Goal: Navigation & Orientation: Find specific page/section

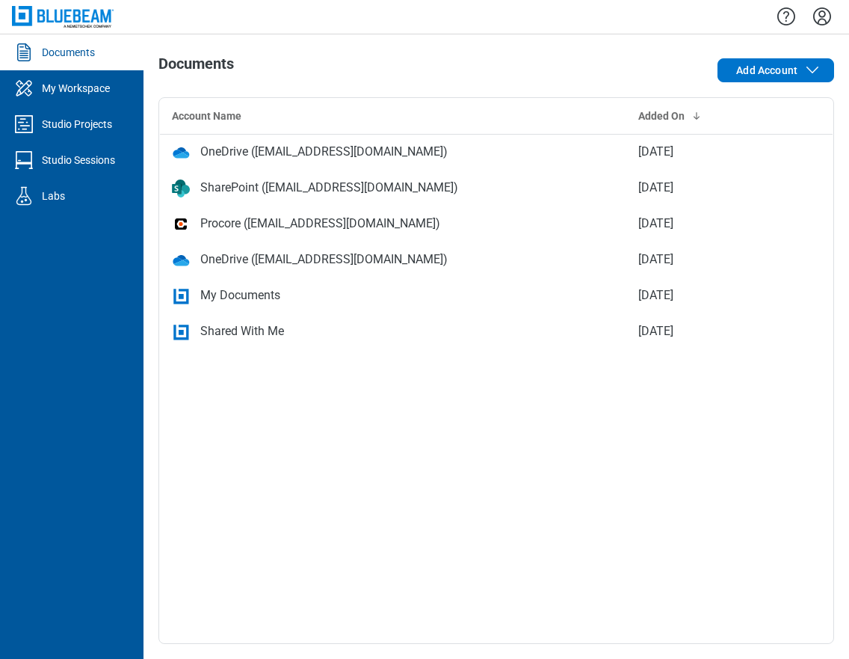
click at [431, 524] on div "Account Name Added On OneDrive (bjadav@bluebeamdev.onmicrosoft.com) Sep 15, 202…" at bounding box center [496, 370] width 676 height 546
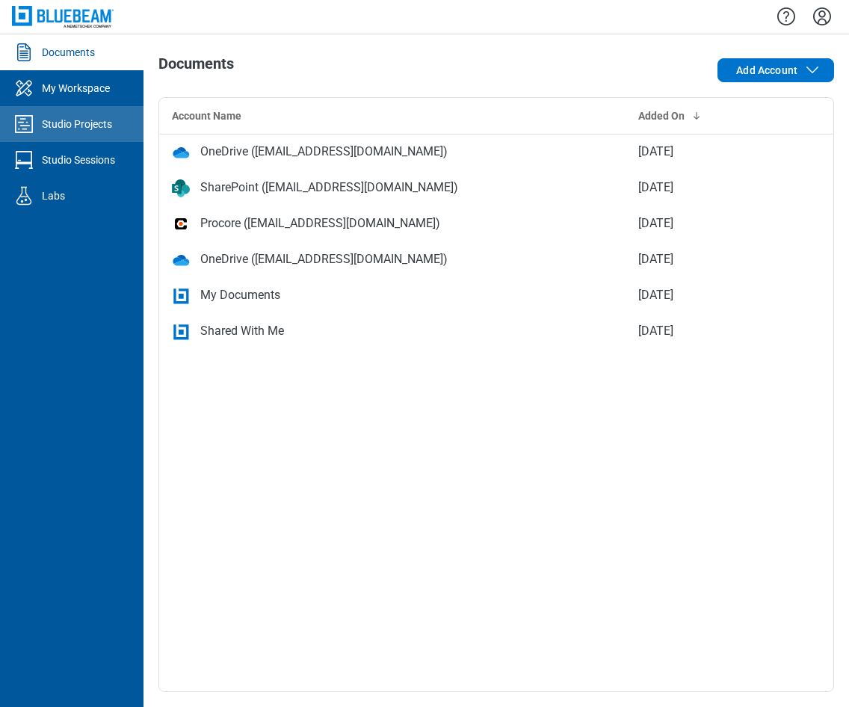
click at [68, 130] on div "Studio Projects" at bounding box center [77, 124] width 70 height 15
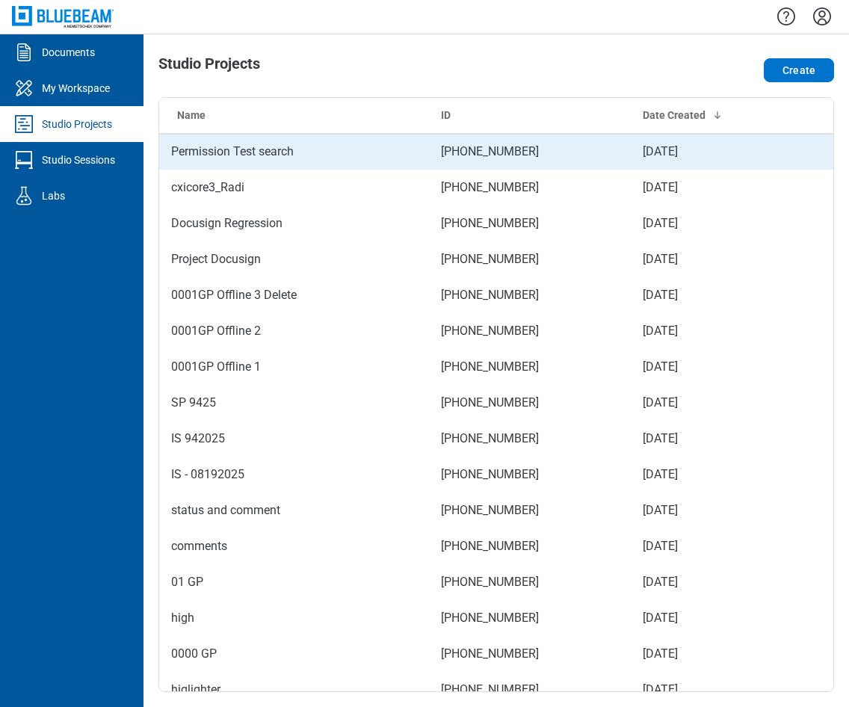
click at [253, 152] on td "Permission Test search" at bounding box center [294, 152] width 270 height 36
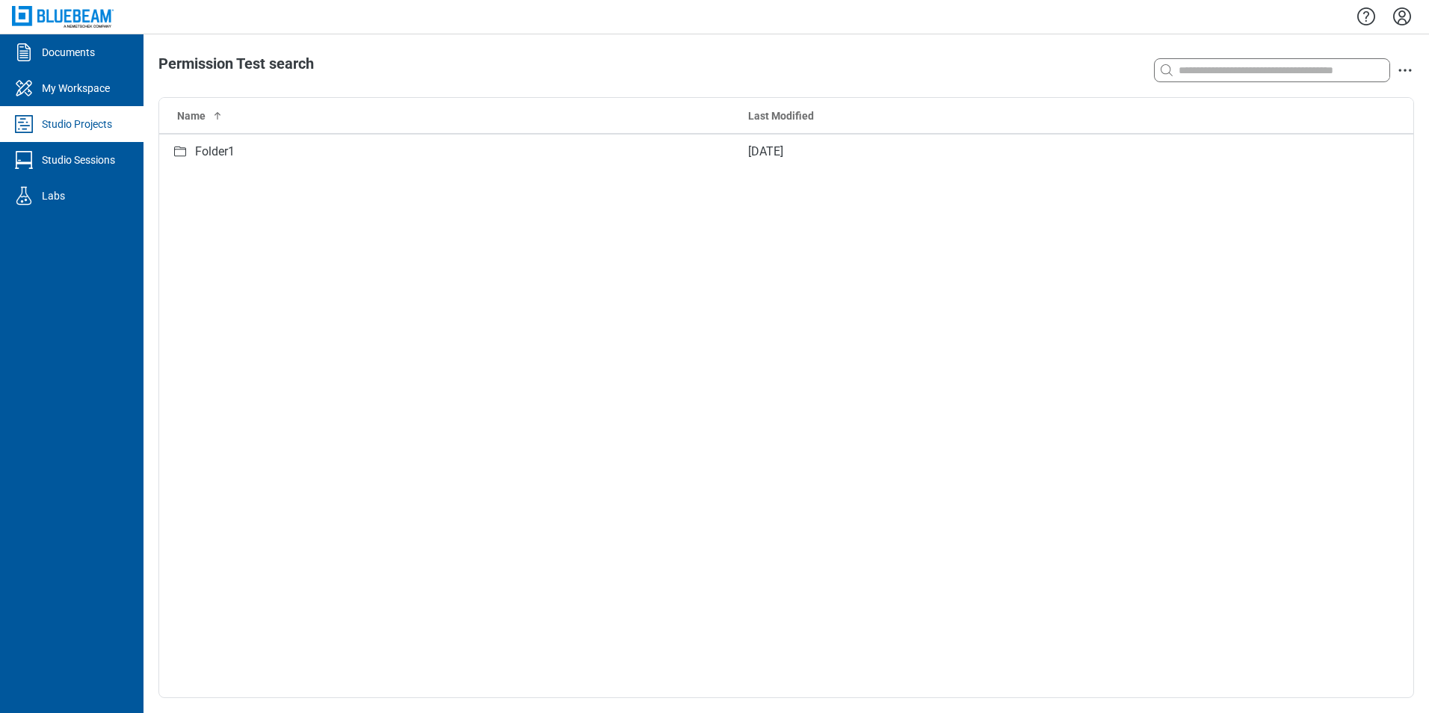
click at [89, 123] on div "Studio Projects" at bounding box center [77, 124] width 70 height 15
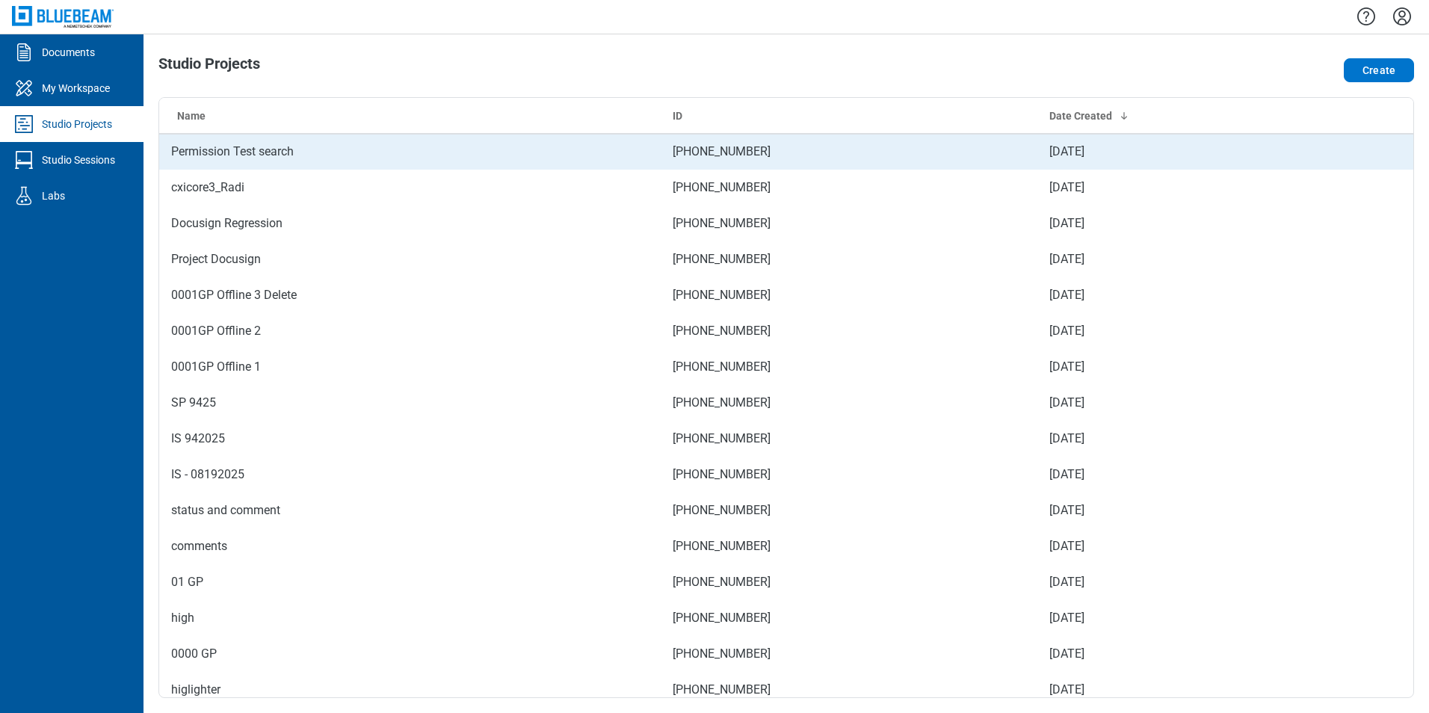
click at [261, 157] on td "Permission Test search" at bounding box center [410, 152] width 502 height 36
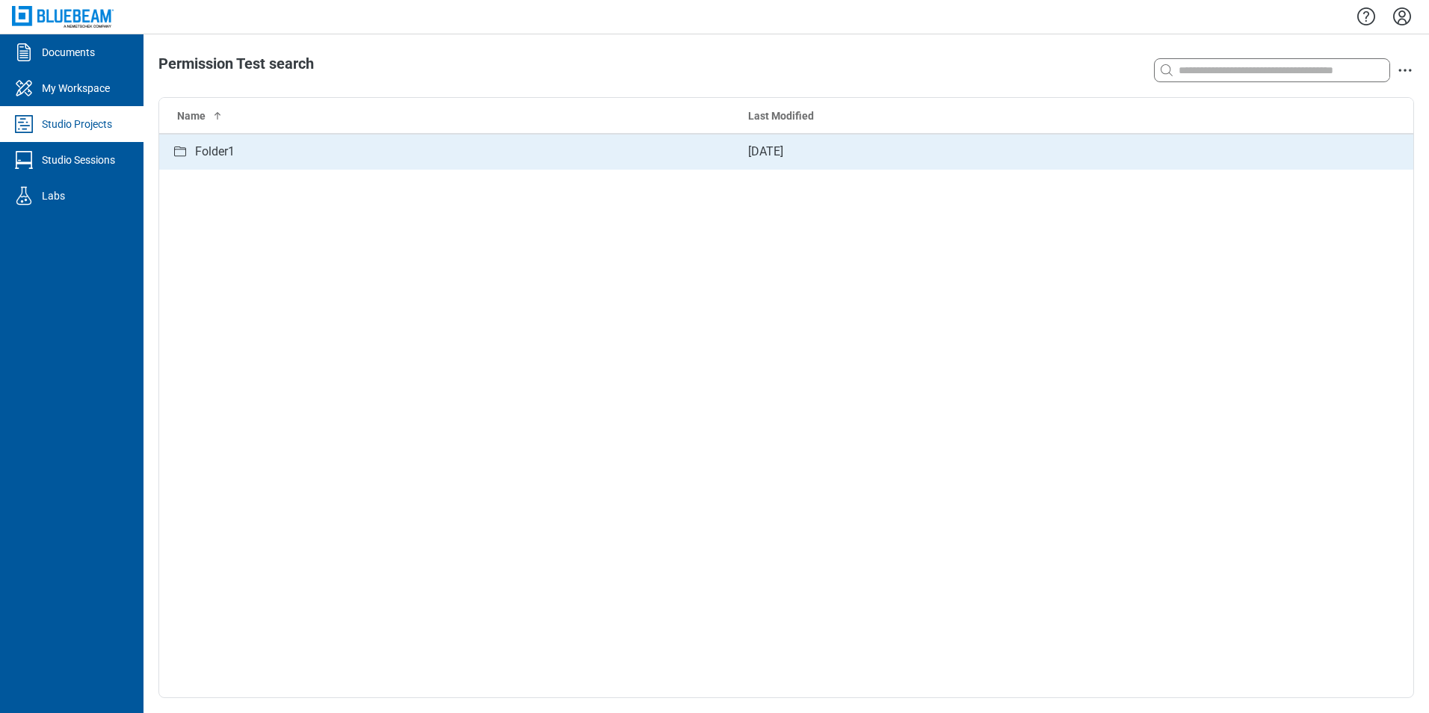
click at [233, 161] on div "Folder1" at bounding box center [215, 152] width 40 height 19
click at [245, 155] on div "SubFolder1" at bounding box center [225, 152] width 61 height 19
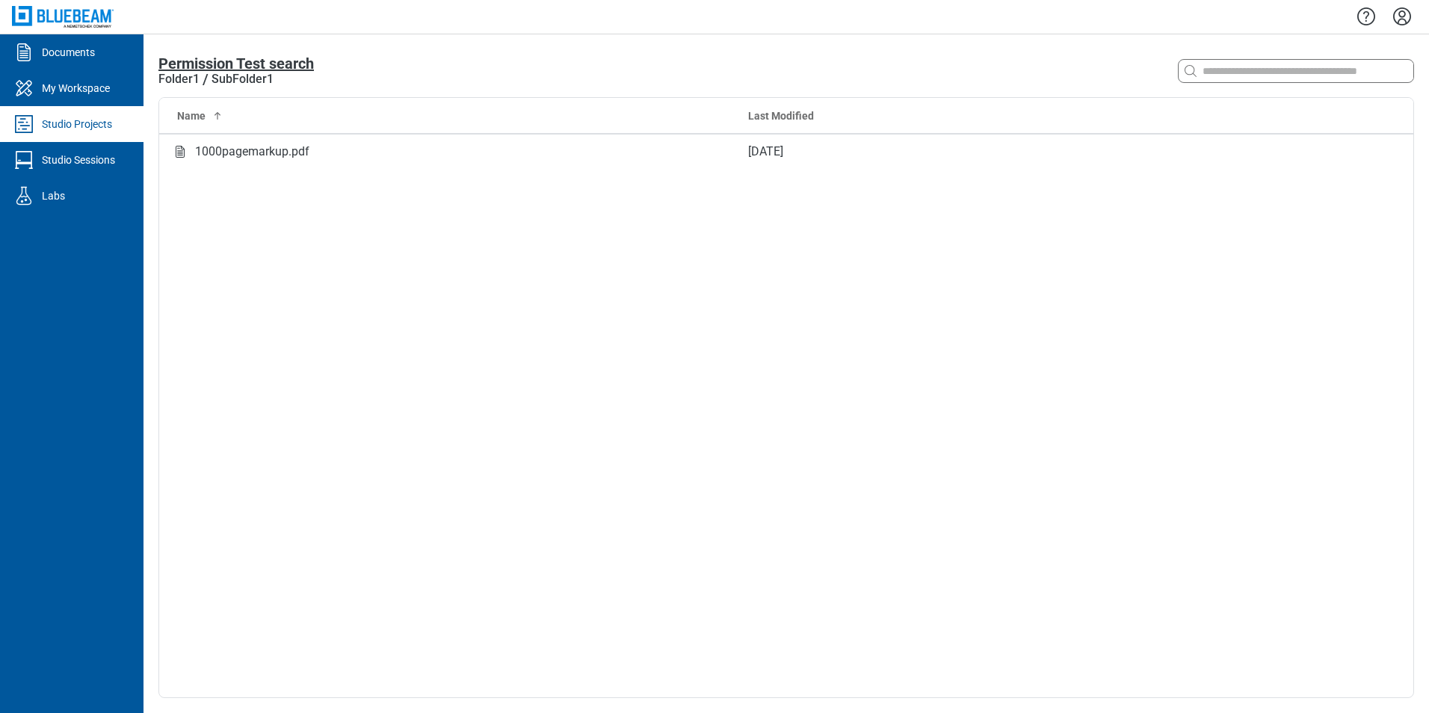
click at [195, 64] on span "Permission Test search" at bounding box center [235, 64] width 155 height 18
click at [99, 119] on div "Studio Projects" at bounding box center [77, 124] width 70 height 15
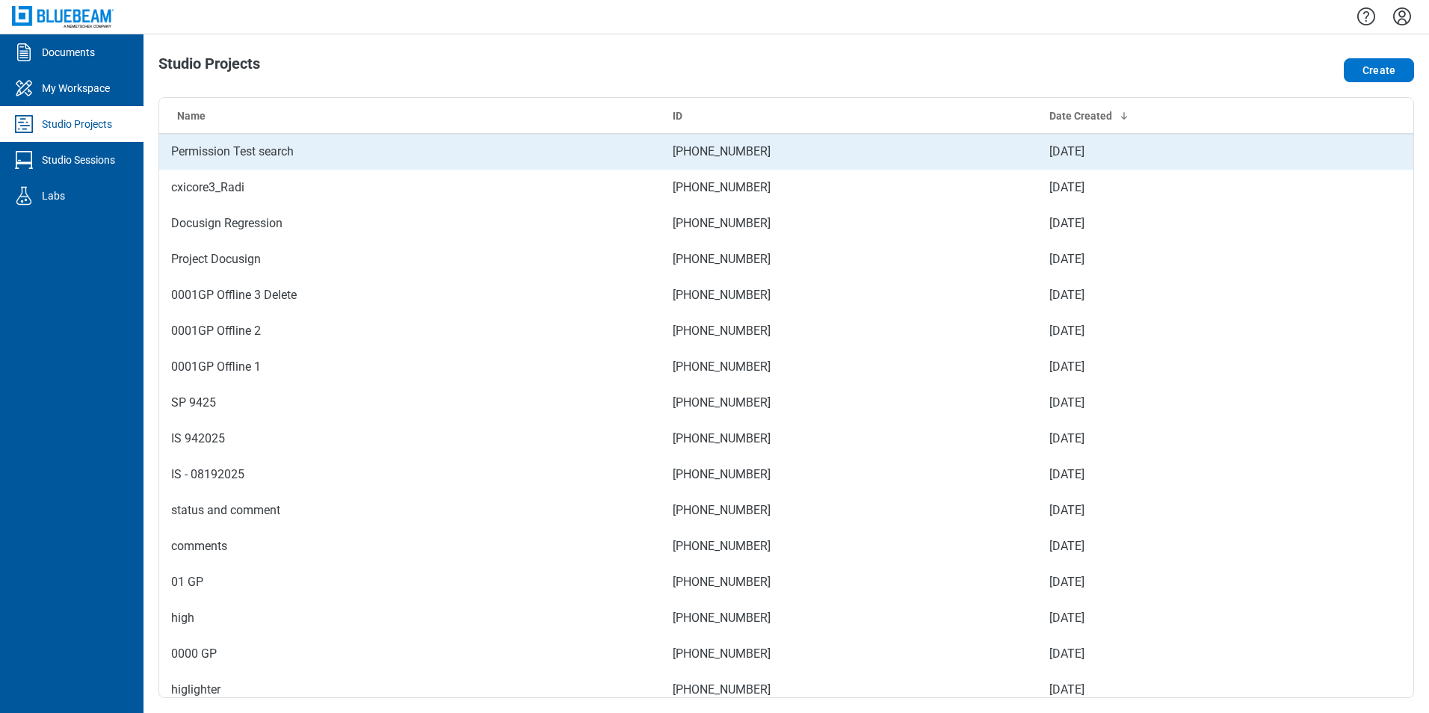
click at [250, 152] on td "Permission Test search" at bounding box center [410, 152] width 502 height 36
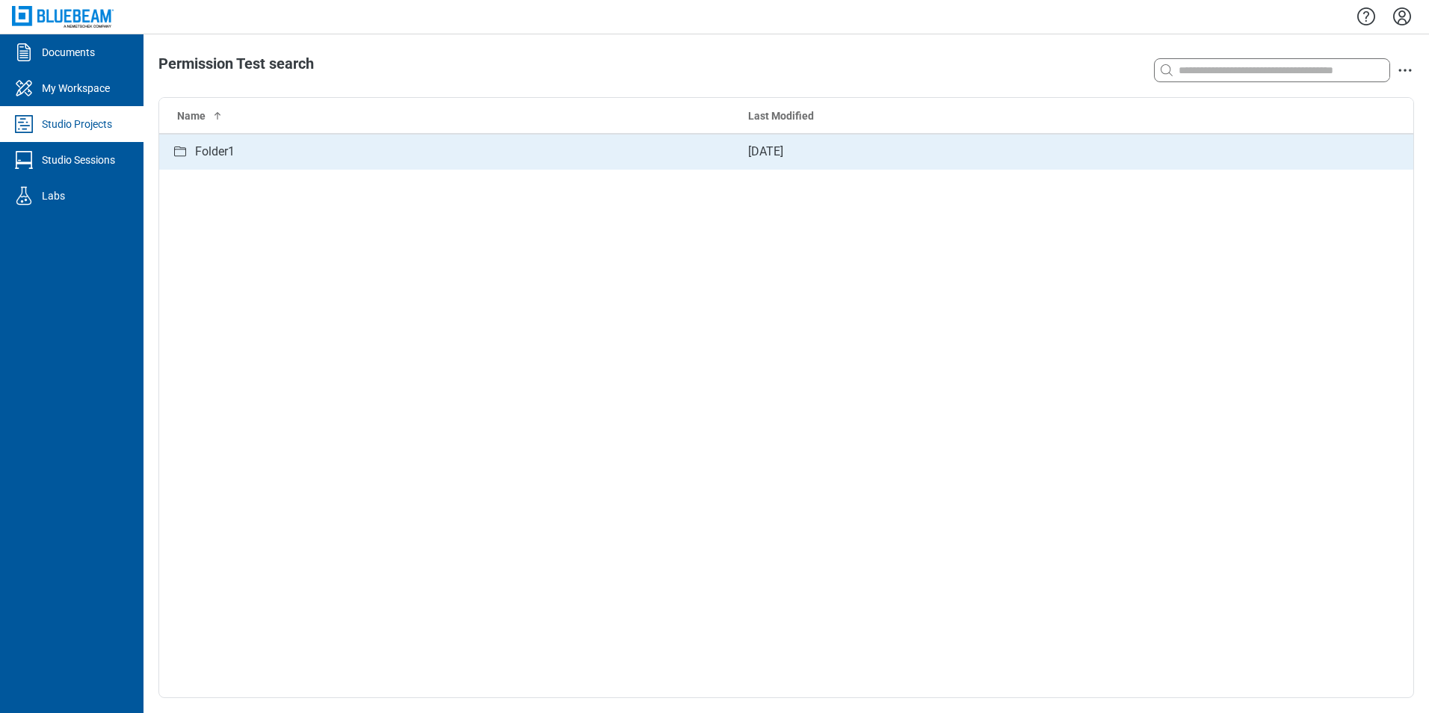
click at [211, 155] on div "Folder1" at bounding box center [215, 152] width 40 height 19
click at [253, 161] on div "SubFolder1" at bounding box center [225, 152] width 61 height 19
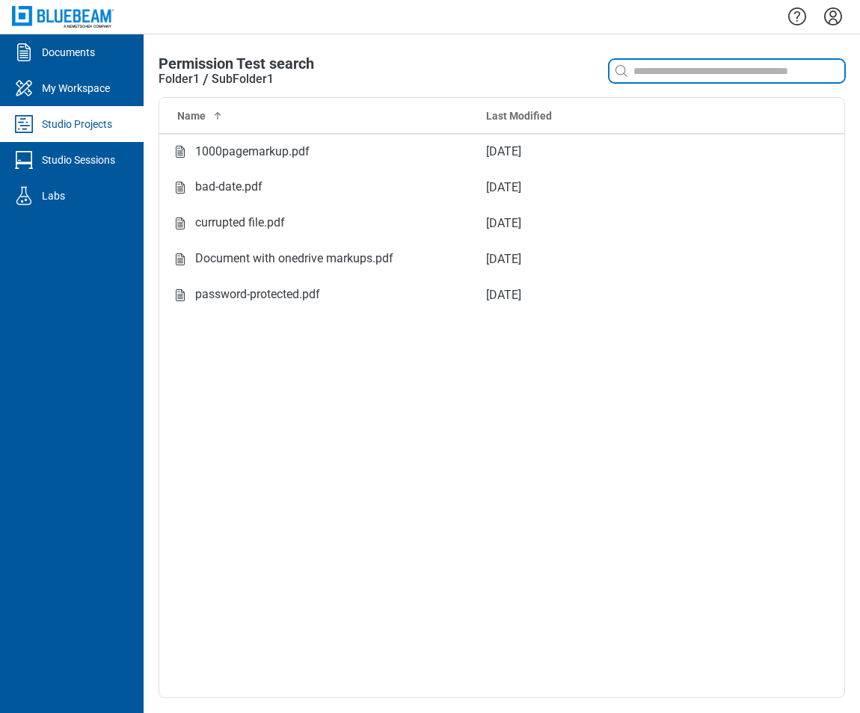
click at [679, 69] on input at bounding box center [737, 71] width 214 height 16
type input "*"
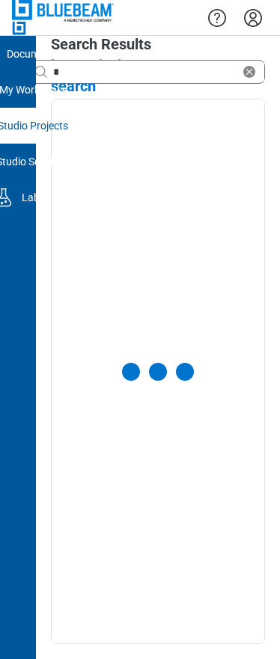
select select "**********"
